Goal: Task Accomplishment & Management: Manage account settings

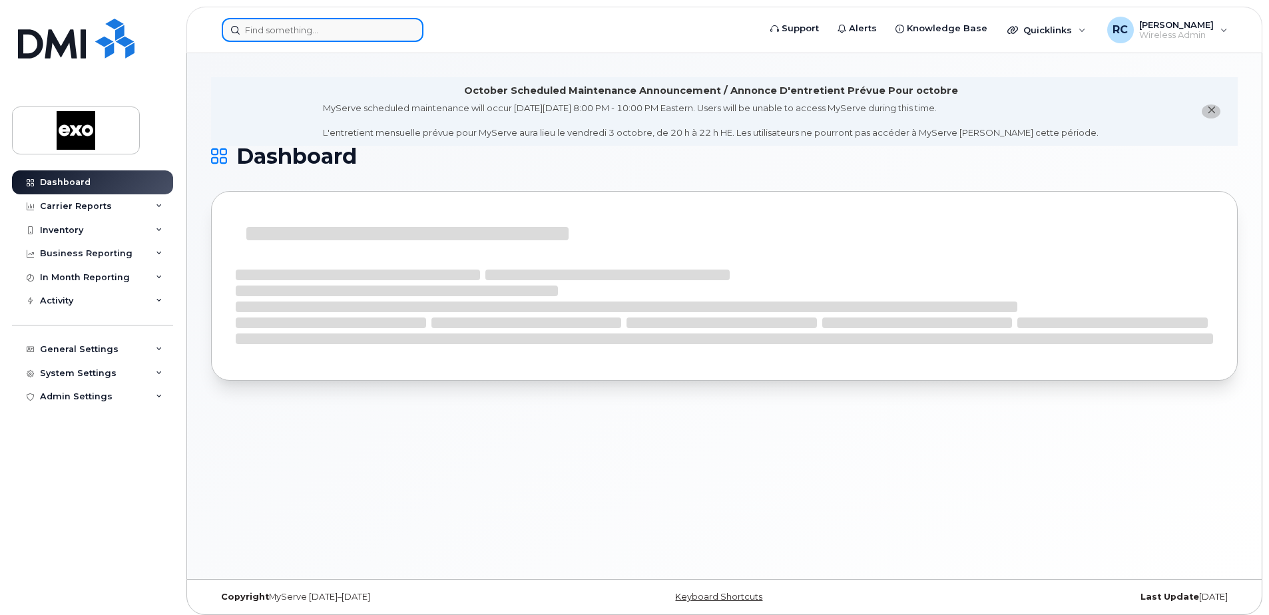
click at [316, 27] on input at bounding box center [323, 30] width 202 height 24
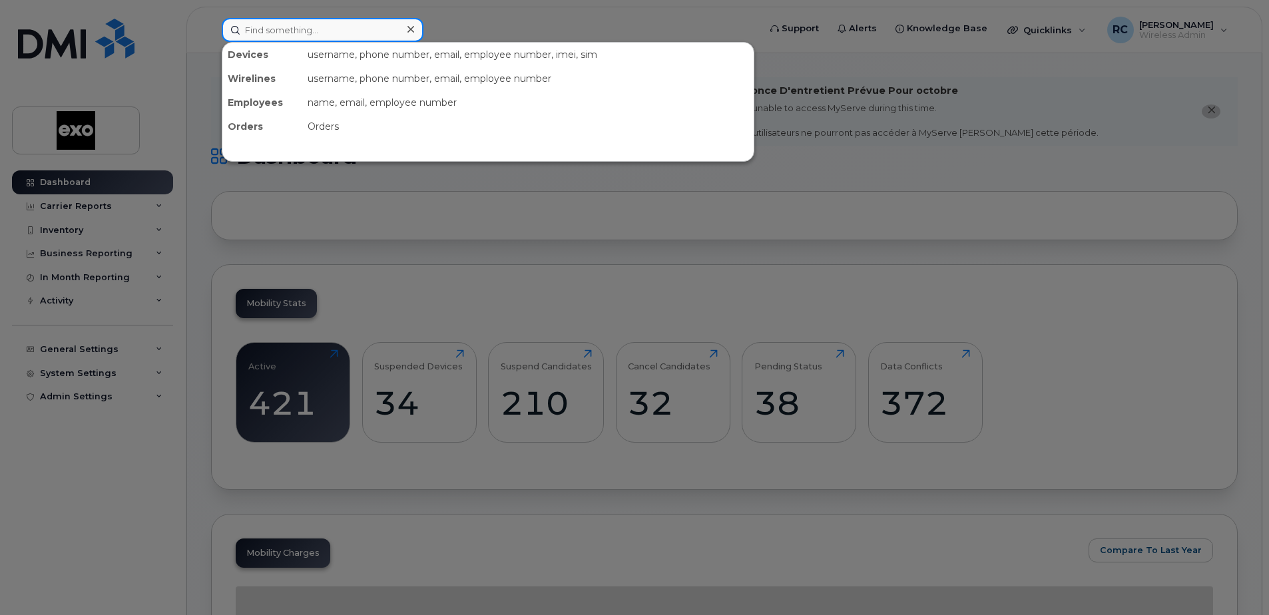
paste input "R5CY31PWR3W"
type input "R5CY31PWR3W"
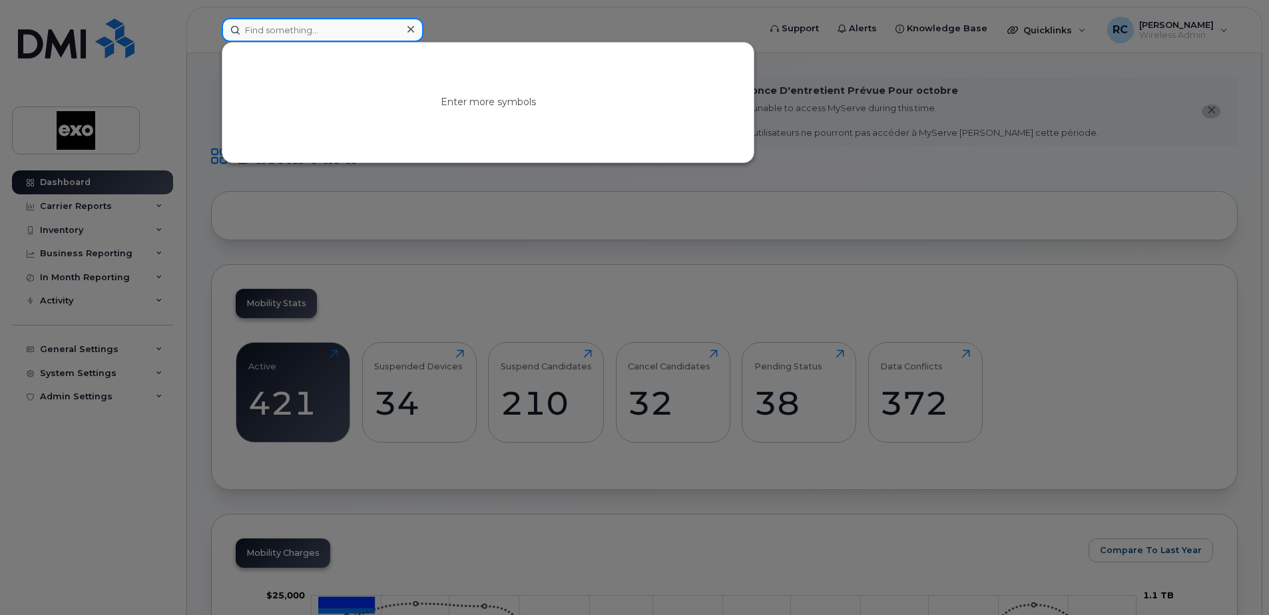
click at [300, 30] on input at bounding box center [323, 30] width 202 height 24
paste input "4384535885"
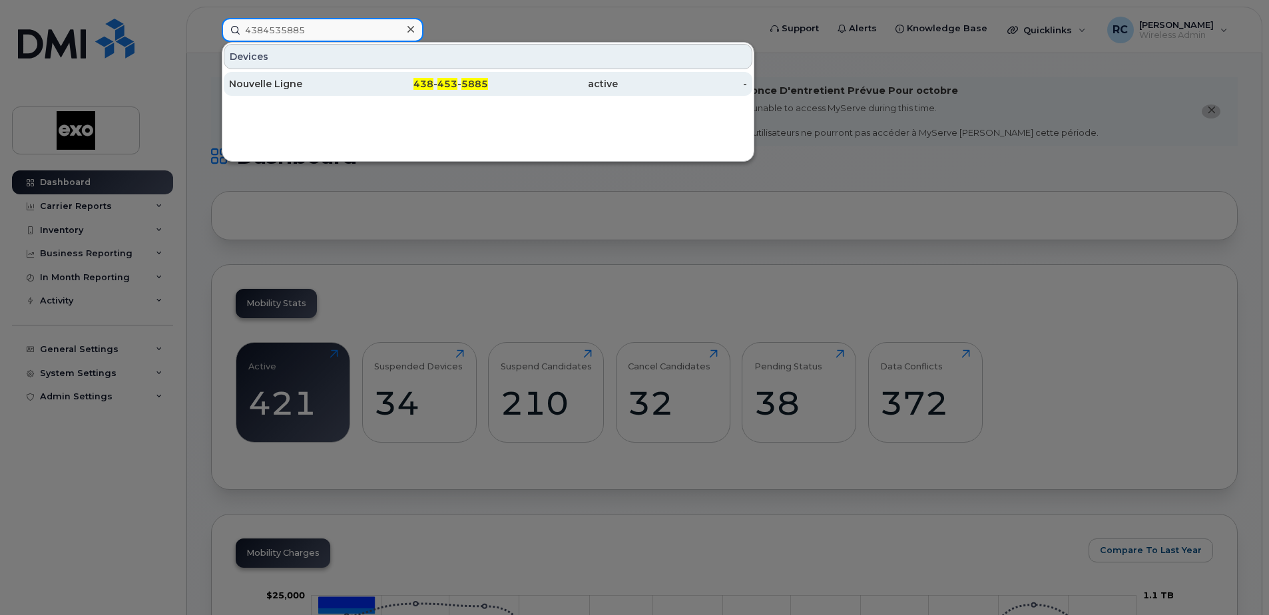
type input "4384535885"
click at [285, 85] on div "Nouvelle Ligne" at bounding box center [294, 83] width 130 height 13
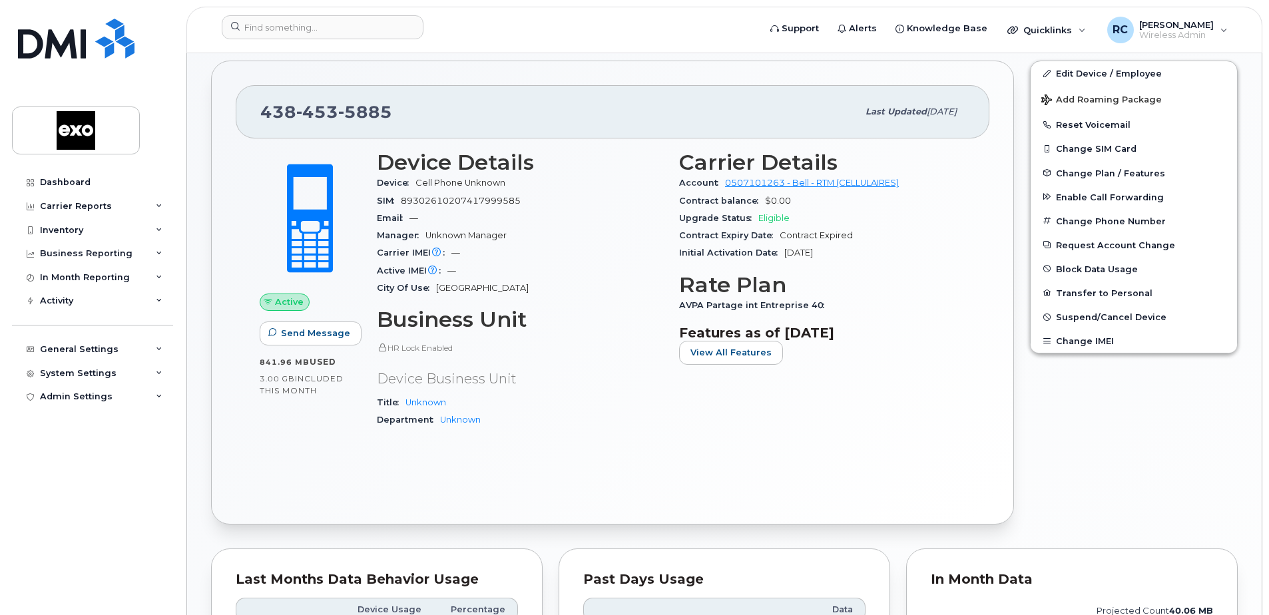
scroll to position [333, 0]
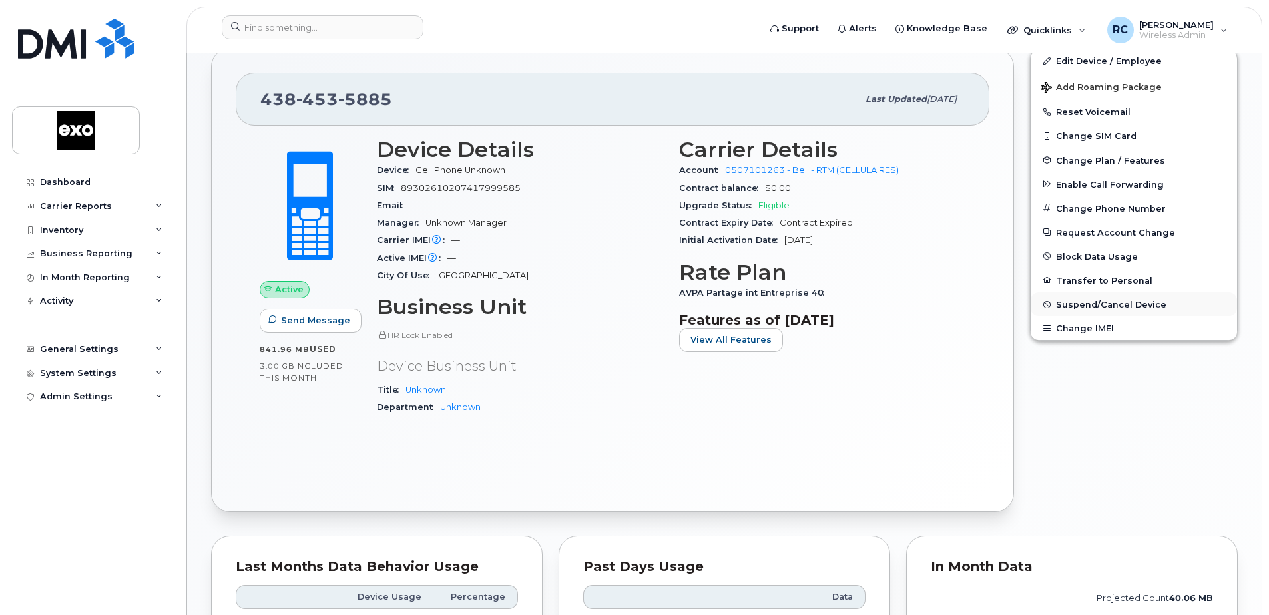
click at [1102, 305] on span "Suspend/Cancel Device" at bounding box center [1111, 305] width 111 height 10
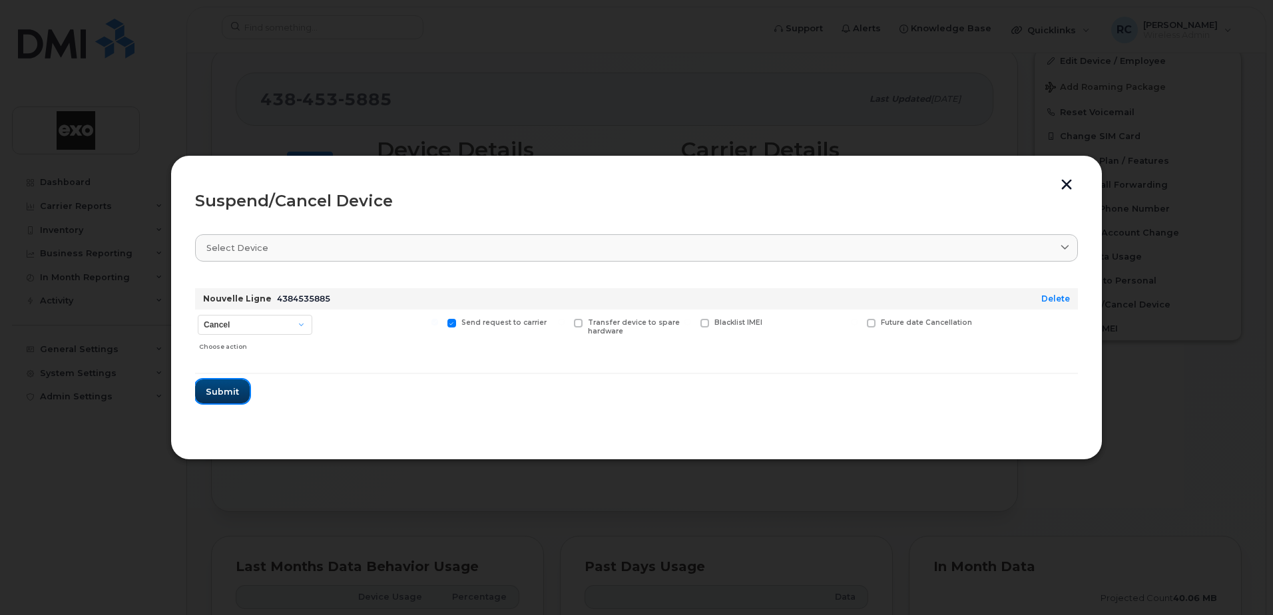
click at [218, 396] on span "Submit" at bounding box center [222, 392] width 33 height 13
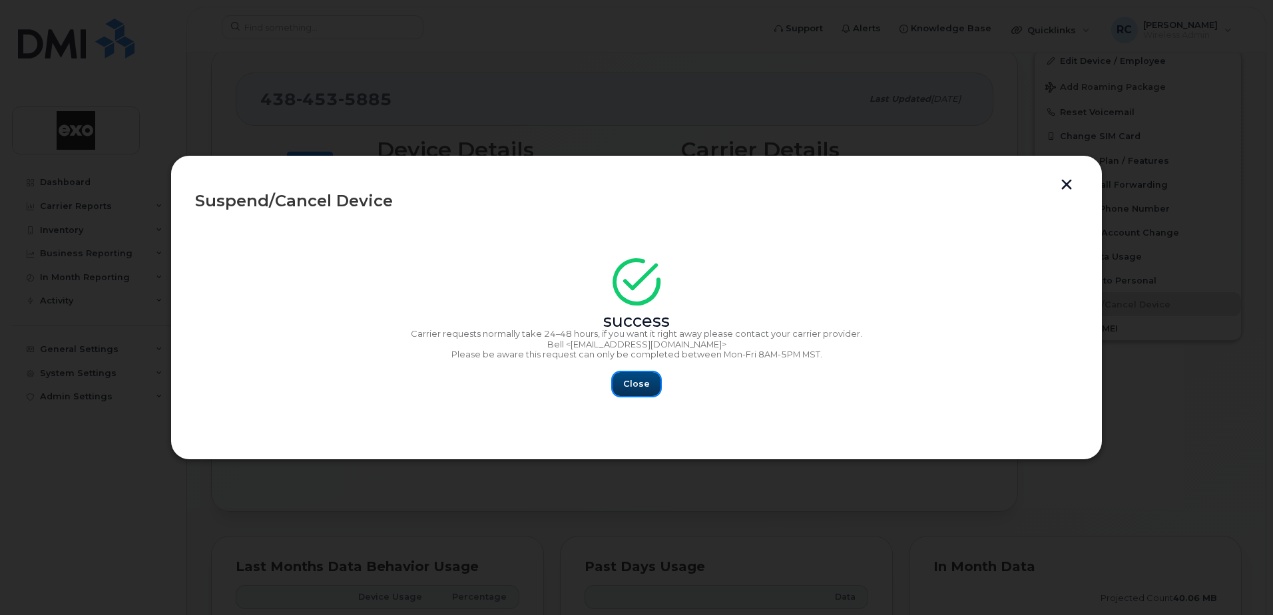
click at [646, 385] on span "Close" at bounding box center [636, 384] width 27 height 13
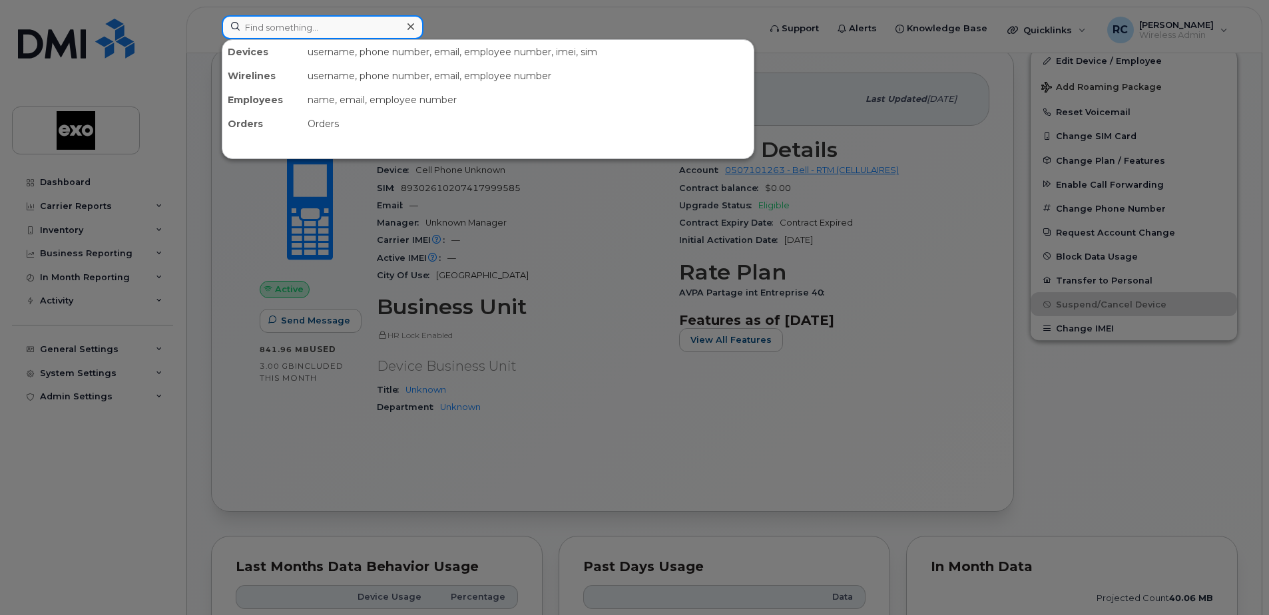
click at [303, 26] on input at bounding box center [323, 27] width 202 height 24
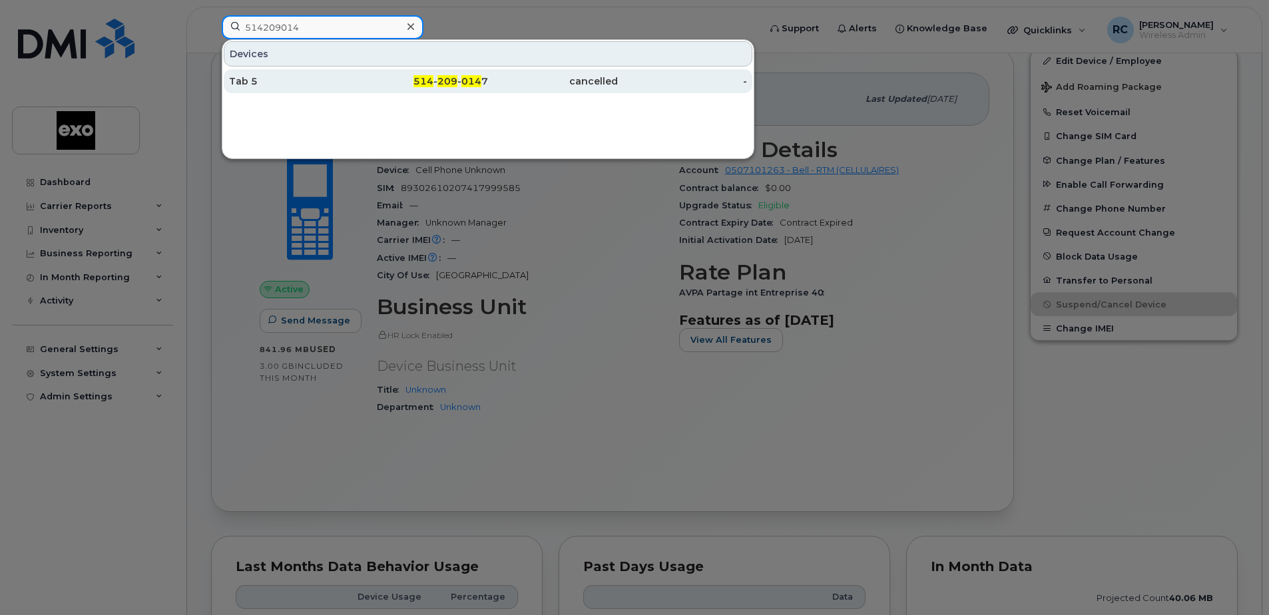
type input "514209014"
click at [265, 77] on div "Tab 5" at bounding box center [294, 81] width 130 height 13
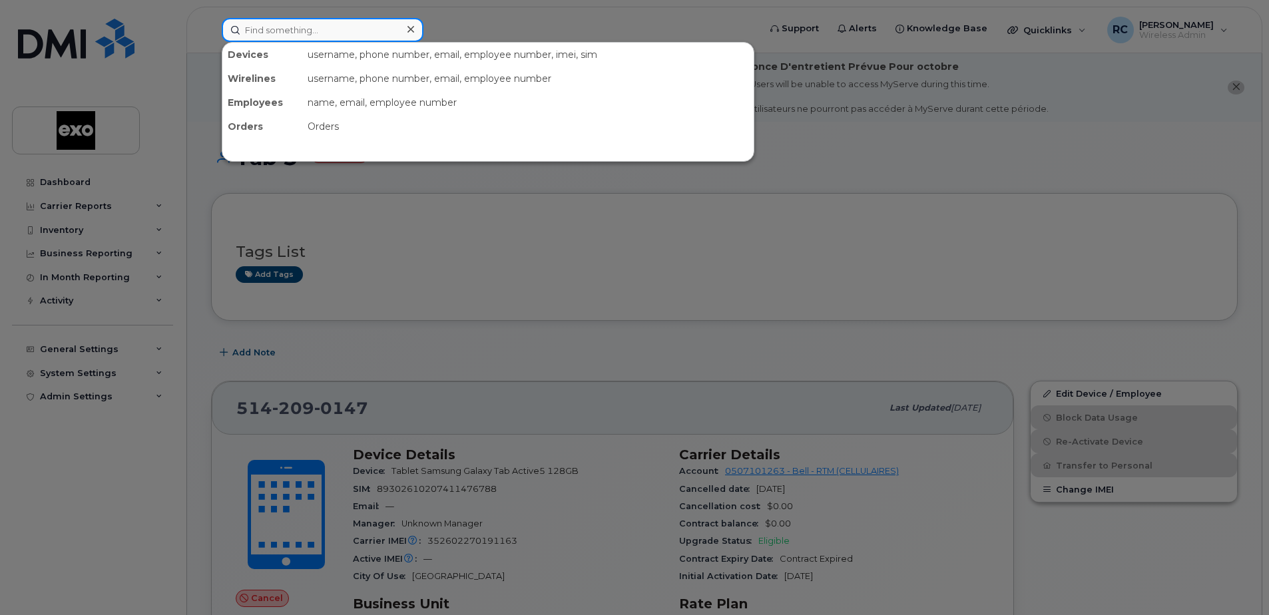
click at [267, 33] on input at bounding box center [323, 30] width 202 height 24
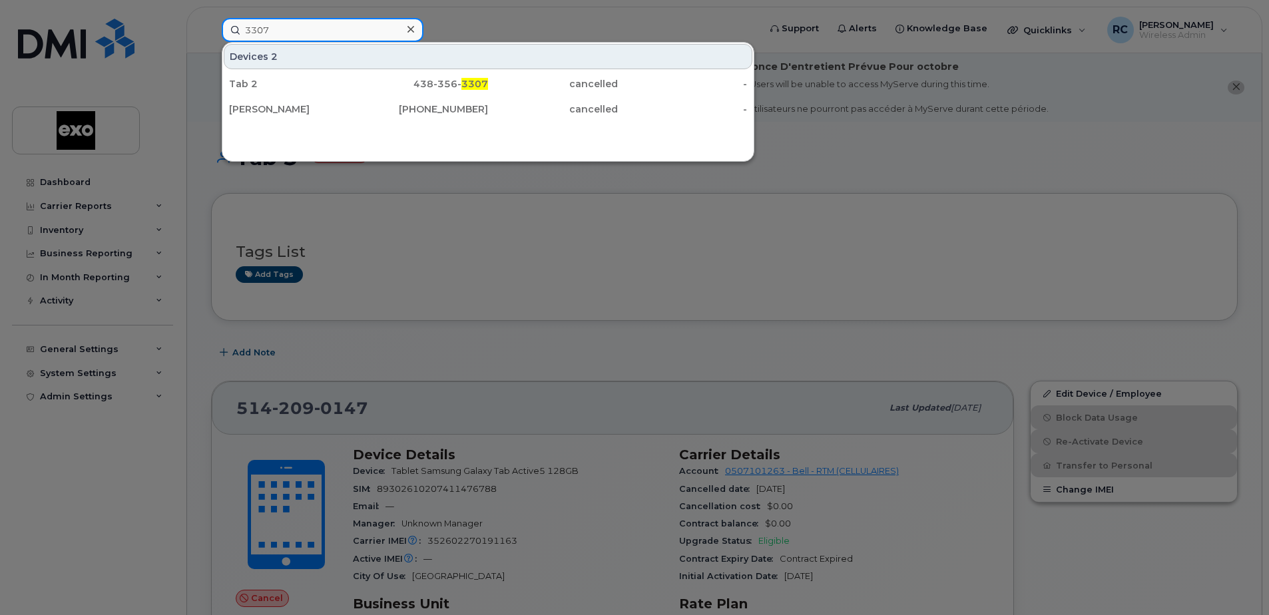
drag, startPoint x: 283, startPoint y: 32, endPoint x: 233, endPoint y: 25, distance: 50.4
click at [233, 25] on input "3307" at bounding box center [323, 30] width 202 height 24
drag, startPoint x: 862, startPoint y: 241, endPoint x: 844, endPoint y: 220, distance: 27.4
click at [862, 241] on div at bounding box center [634, 307] width 1269 height 615
drag, startPoint x: 286, startPoint y: 34, endPoint x: 231, endPoint y: 29, distance: 54.8
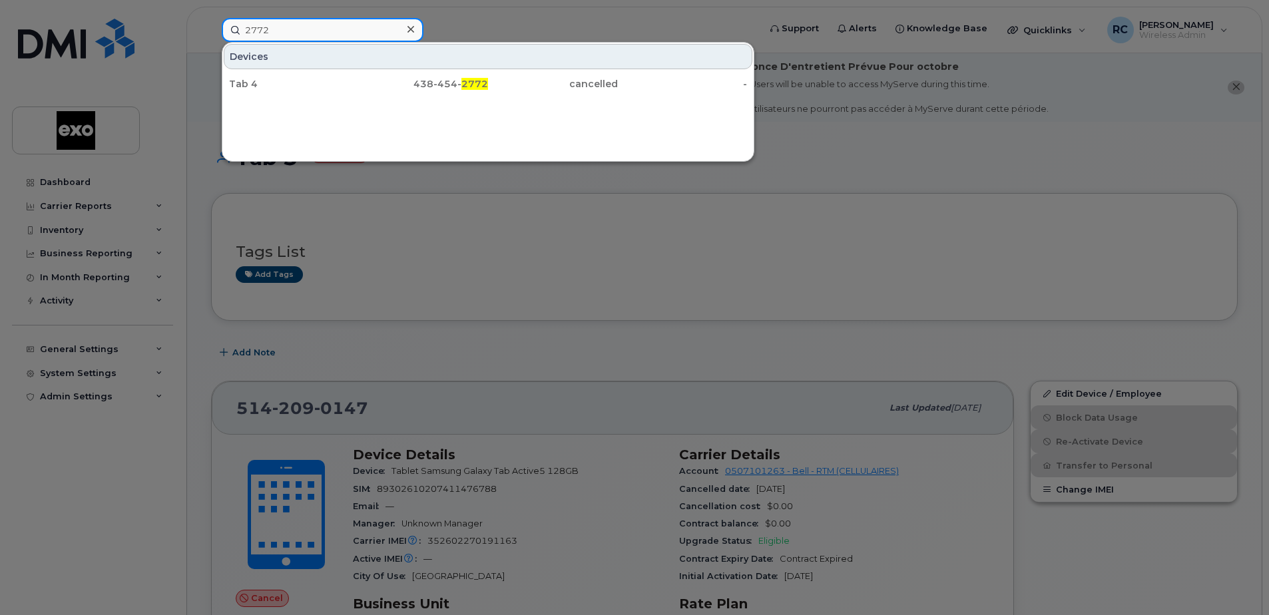
click at [231, 29] on input "2772" at bounding box center [323, 30] width 202 height 24
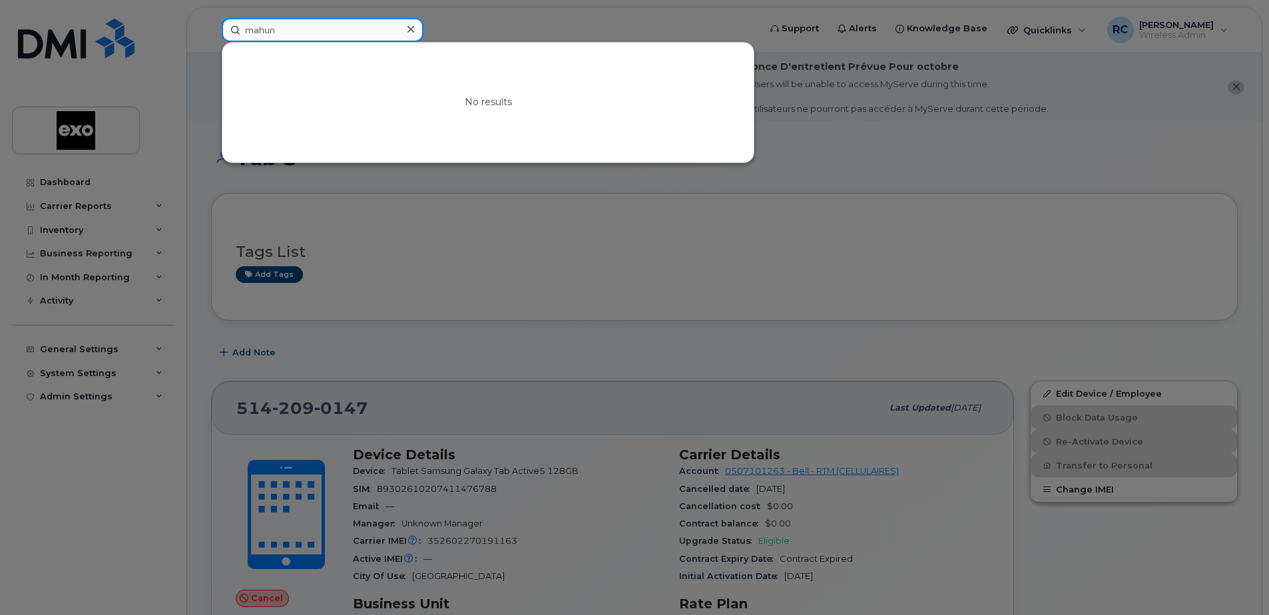
type input "mahun"
click at [412, 29] on icon at bounding box center [411, 29] width 7 height 7
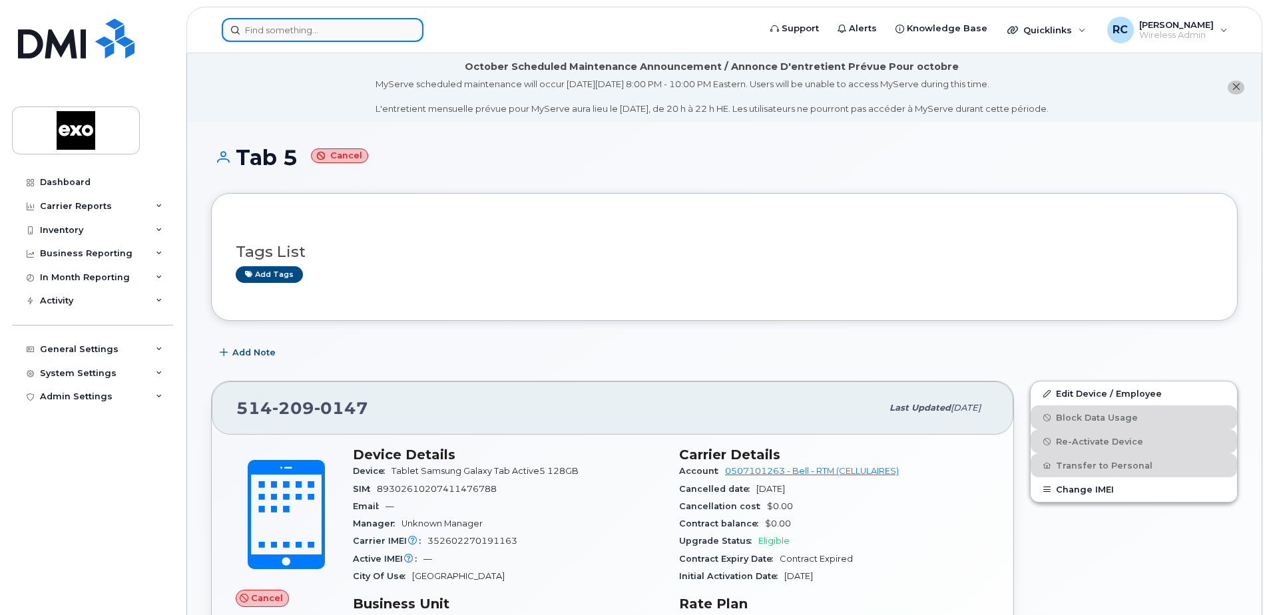
click at [250, 35] on input at bounding box center [323, 30] width 202 height 24
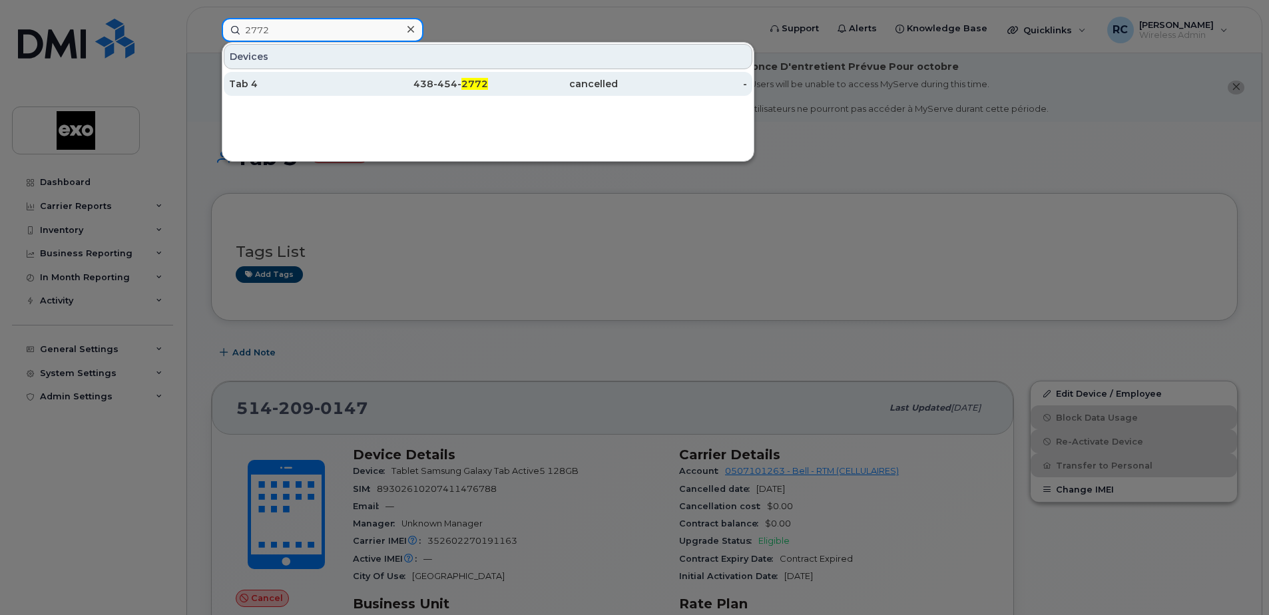
type input "2772"
click at [270, 83] on div "Tab 4" at bounding box center [294, 83] width 130 height 13
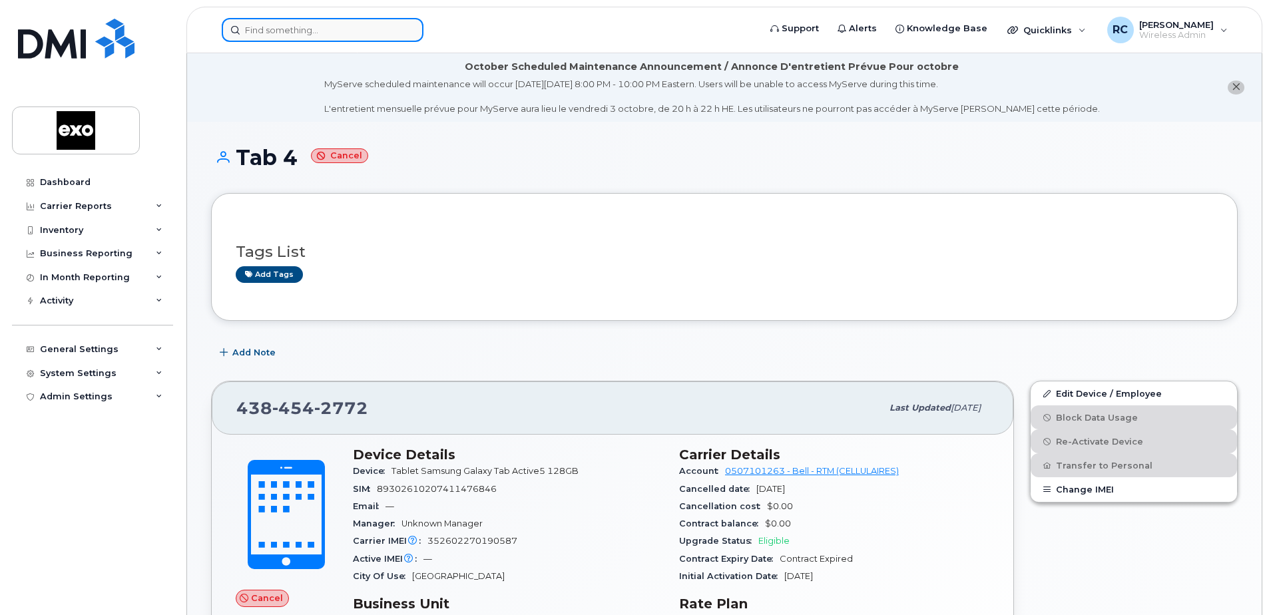
click at [266, 28] on input at bounding box center [323, 30] width 202 height 24
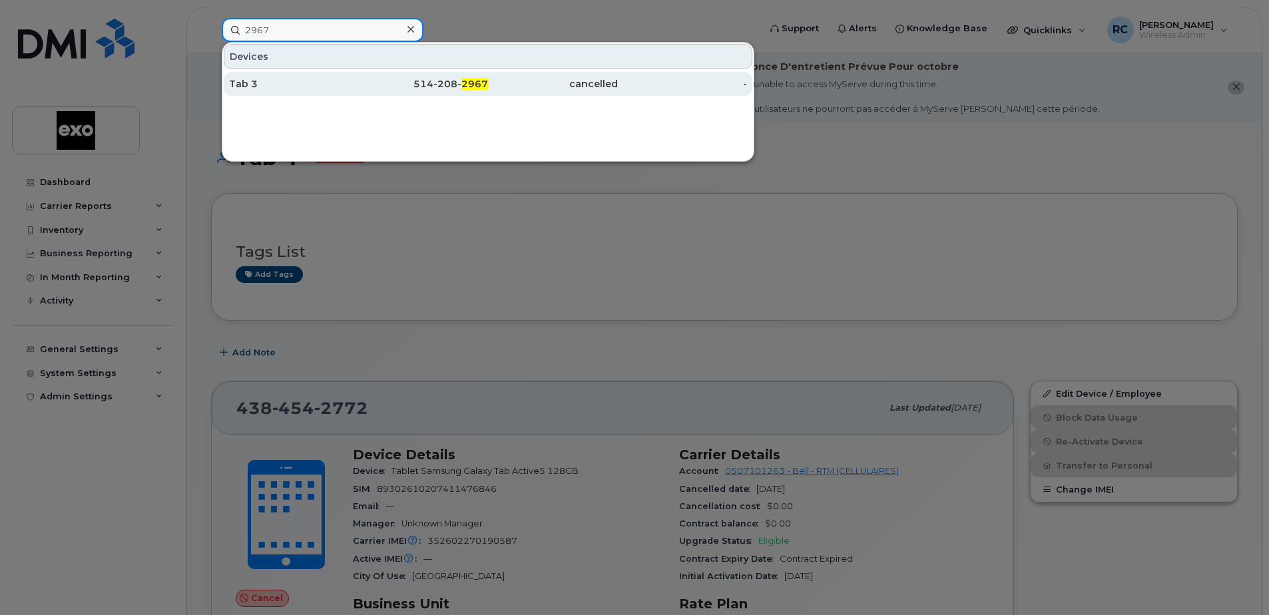
type input "2967"
click at [268, 87] on div "Tab 3" at bounding box center [294, 83] width 130 height 13
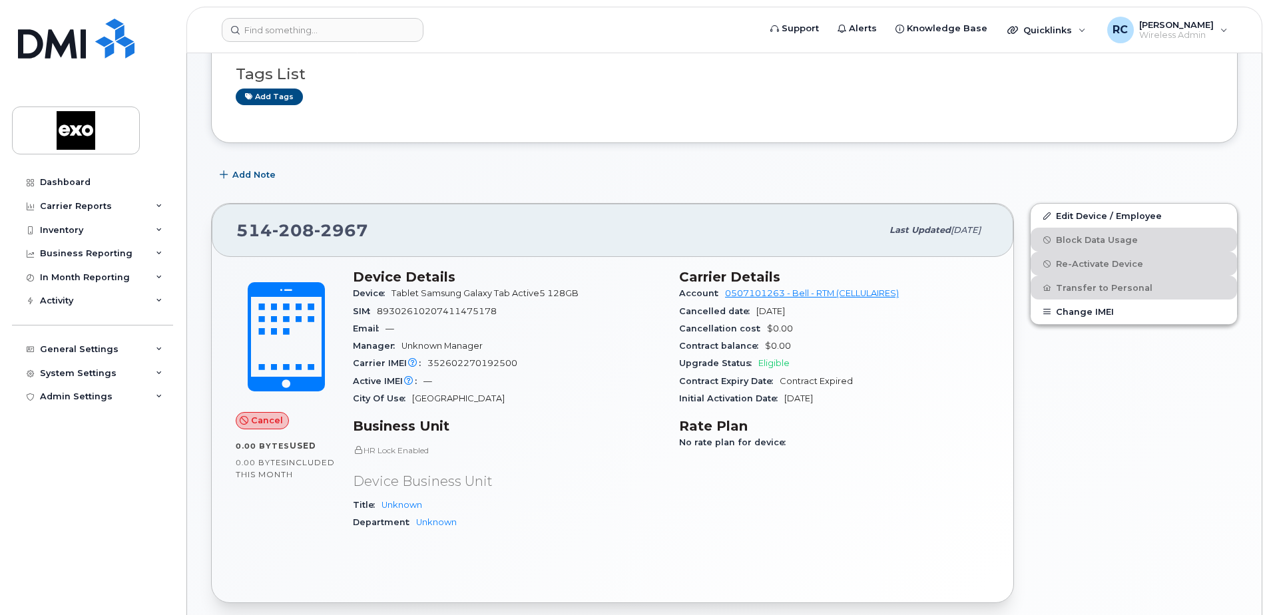
scroll to position [200, 0]
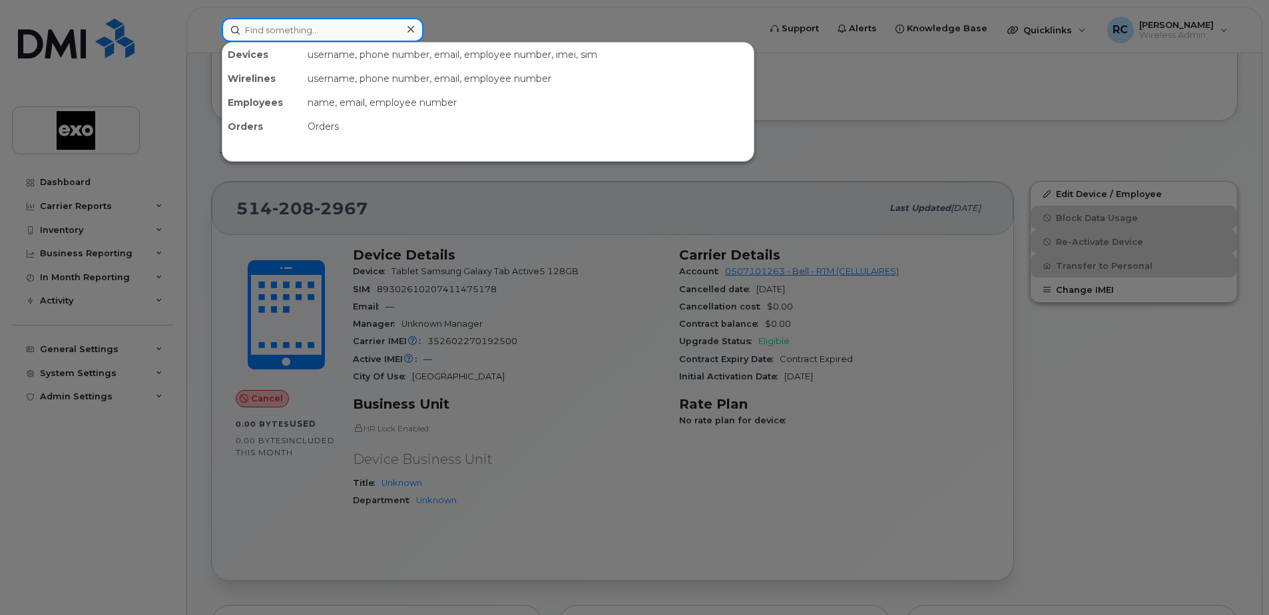
click at [307, 27] on input at bounding box center [323, 30] width 202 height 24
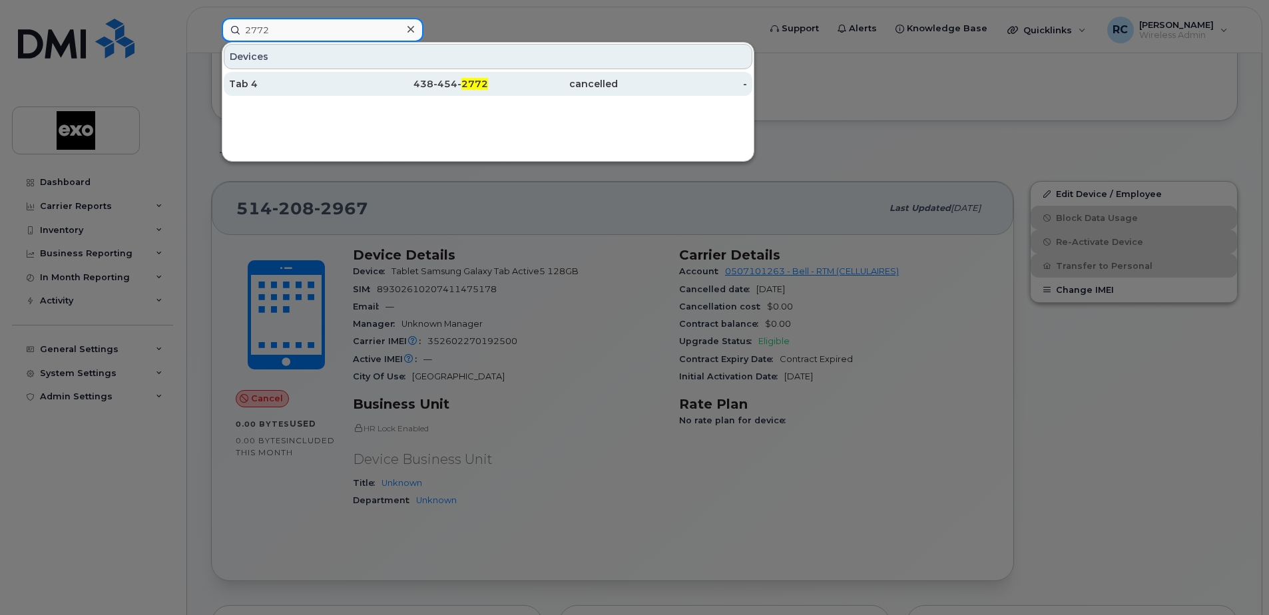
type input "2772"
click at [251, 85] on div "Tab 4" at bounding box center [294, 83] width 130 height 13
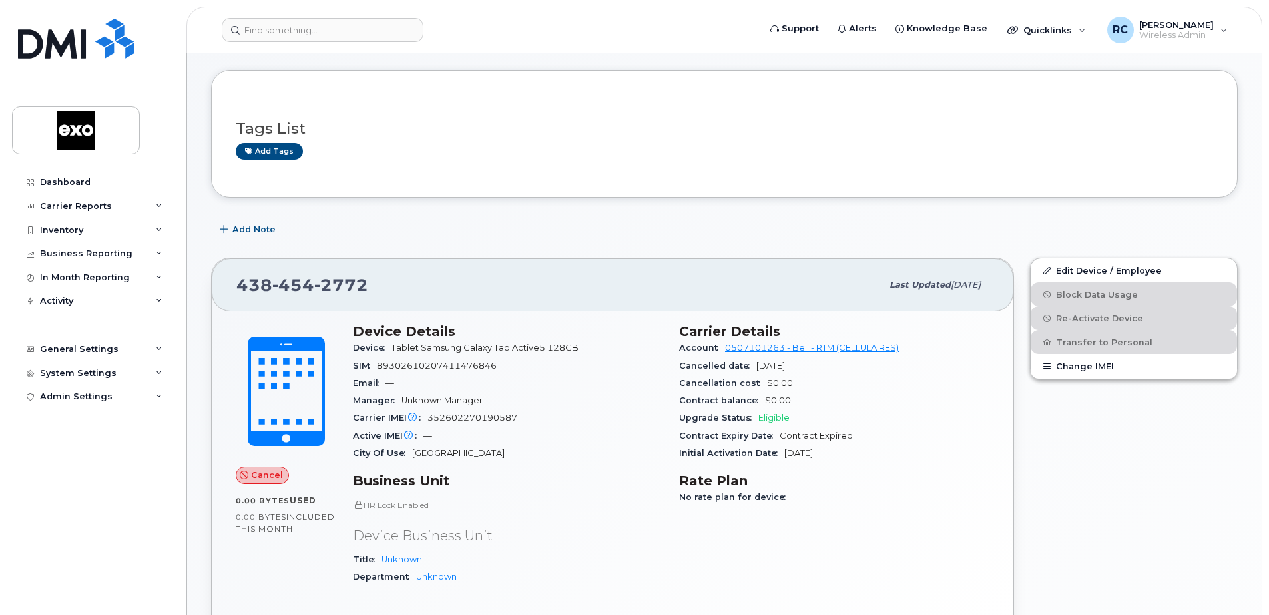
scroll to position [133, 0]
